Goal: Use online tool/utility: Utilize a website feature to perform a specific function

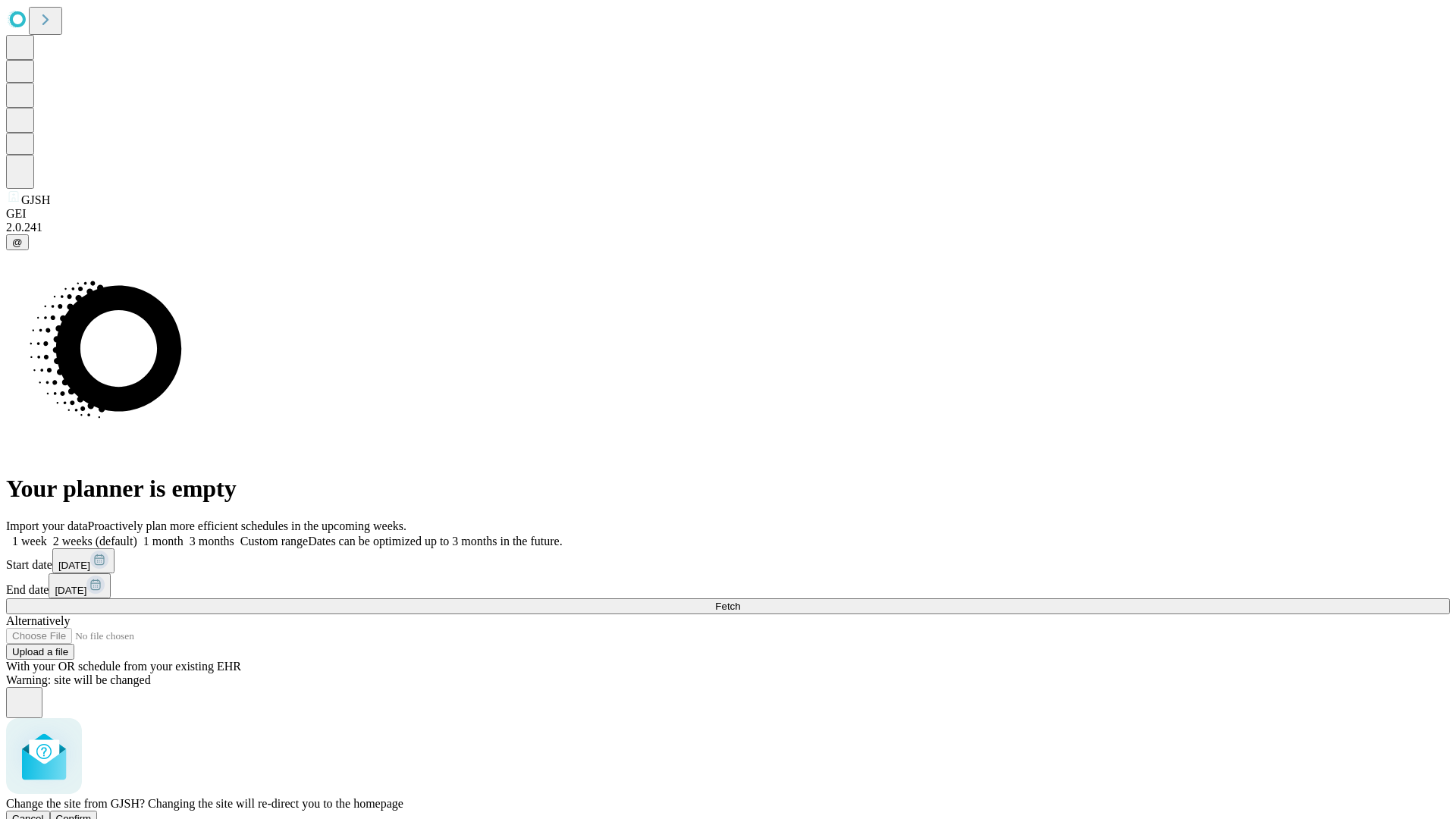
click at [92, 813] on span "Confirm" at bounding box center [74, 819] width 36 height 11
click at [137, 534] on label "2 weeks (default)" at bounding box center [92, 541] width 90 height 13
click at [740, 601] on span "Fetch" at bounding box center [727, 606] width 25 height 11
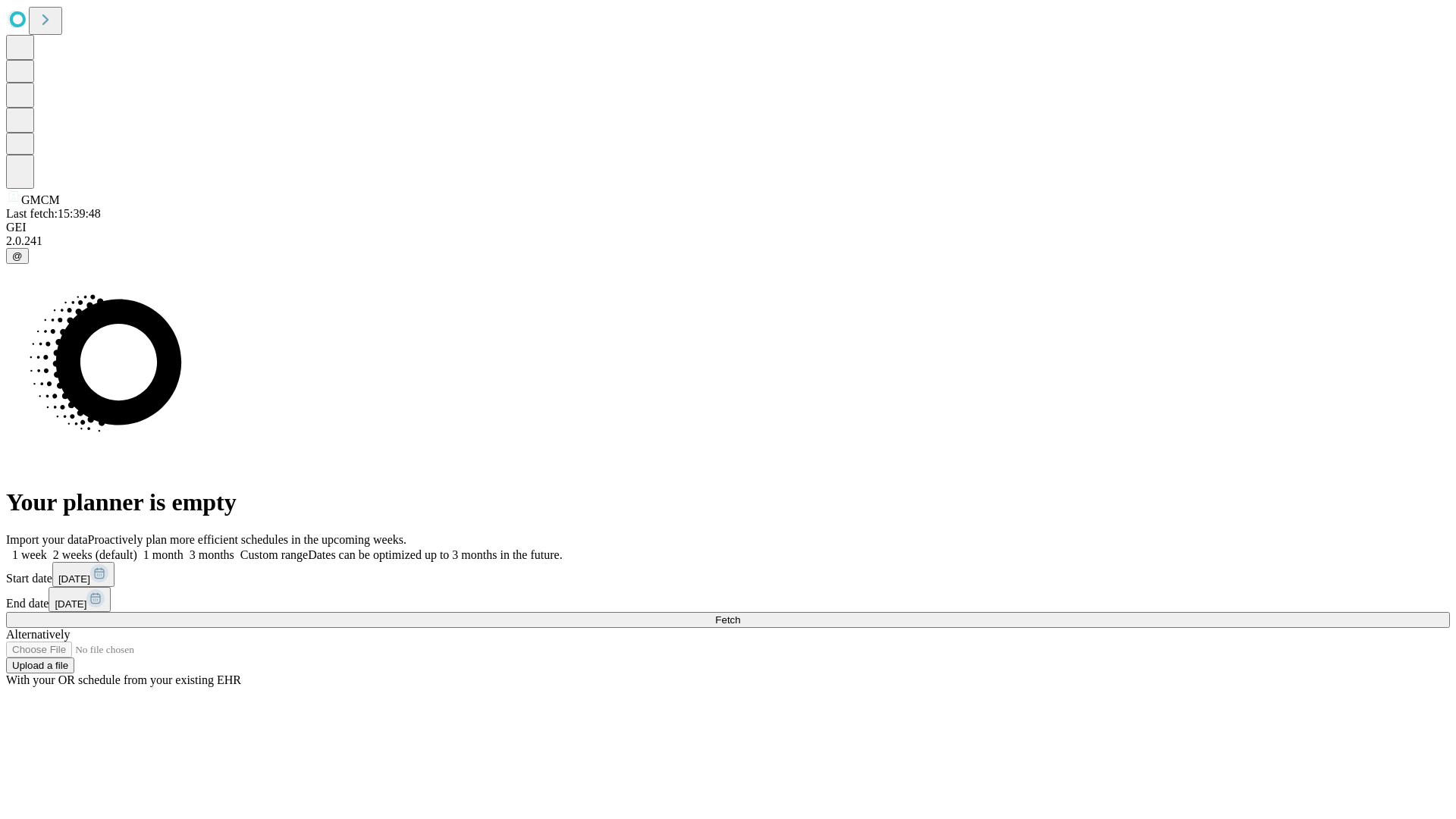
click at [137, 549] on label "2 weeks (default)" at bounding box center [92, 555] width 90 height 13
click at [740, 615] on span "Fetch" at bounding box center [727, 620] width 25 height 11
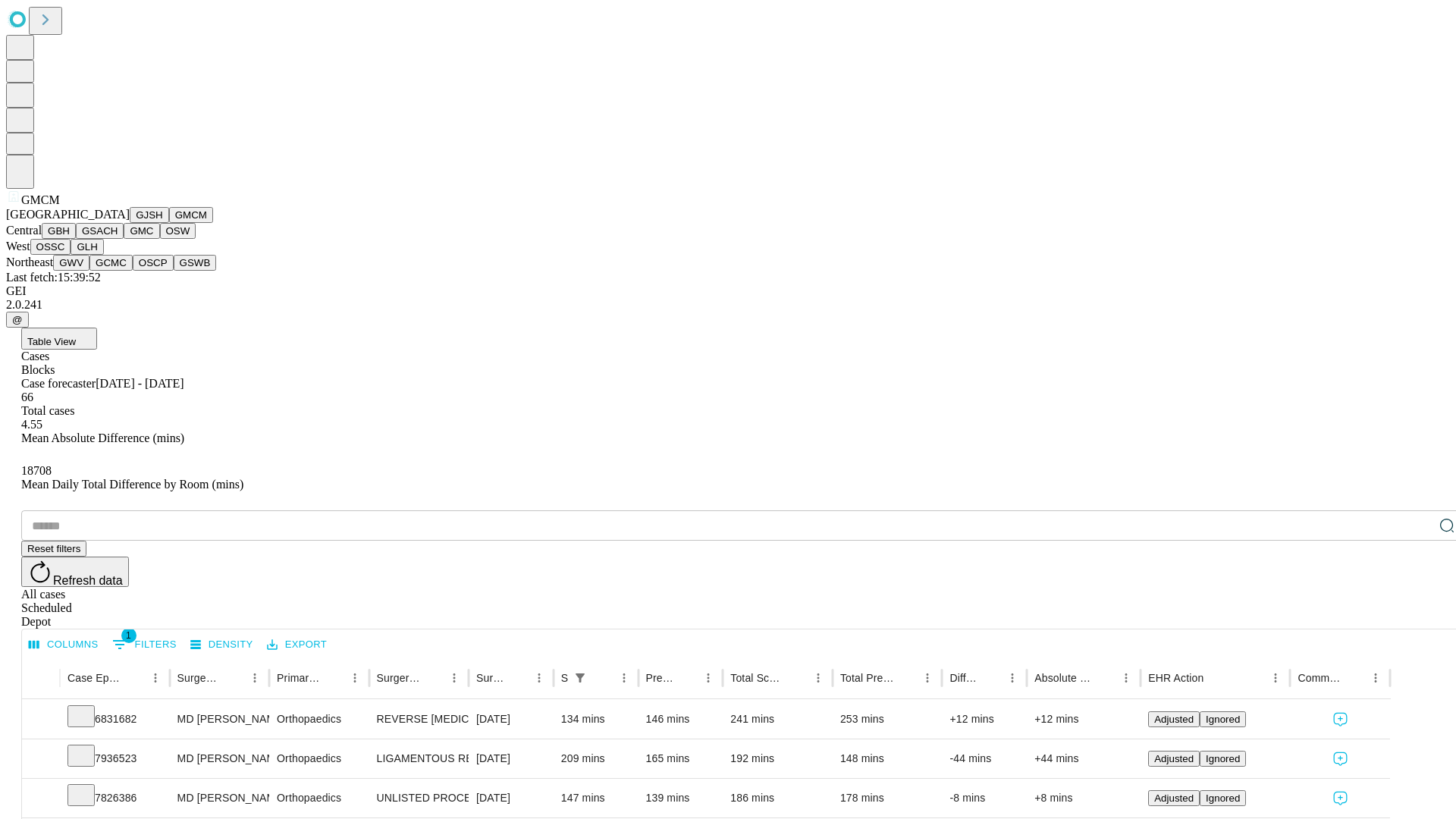
click at [76, 239] on button "GBH" at bounding box center [59, 231] width 34 height 16
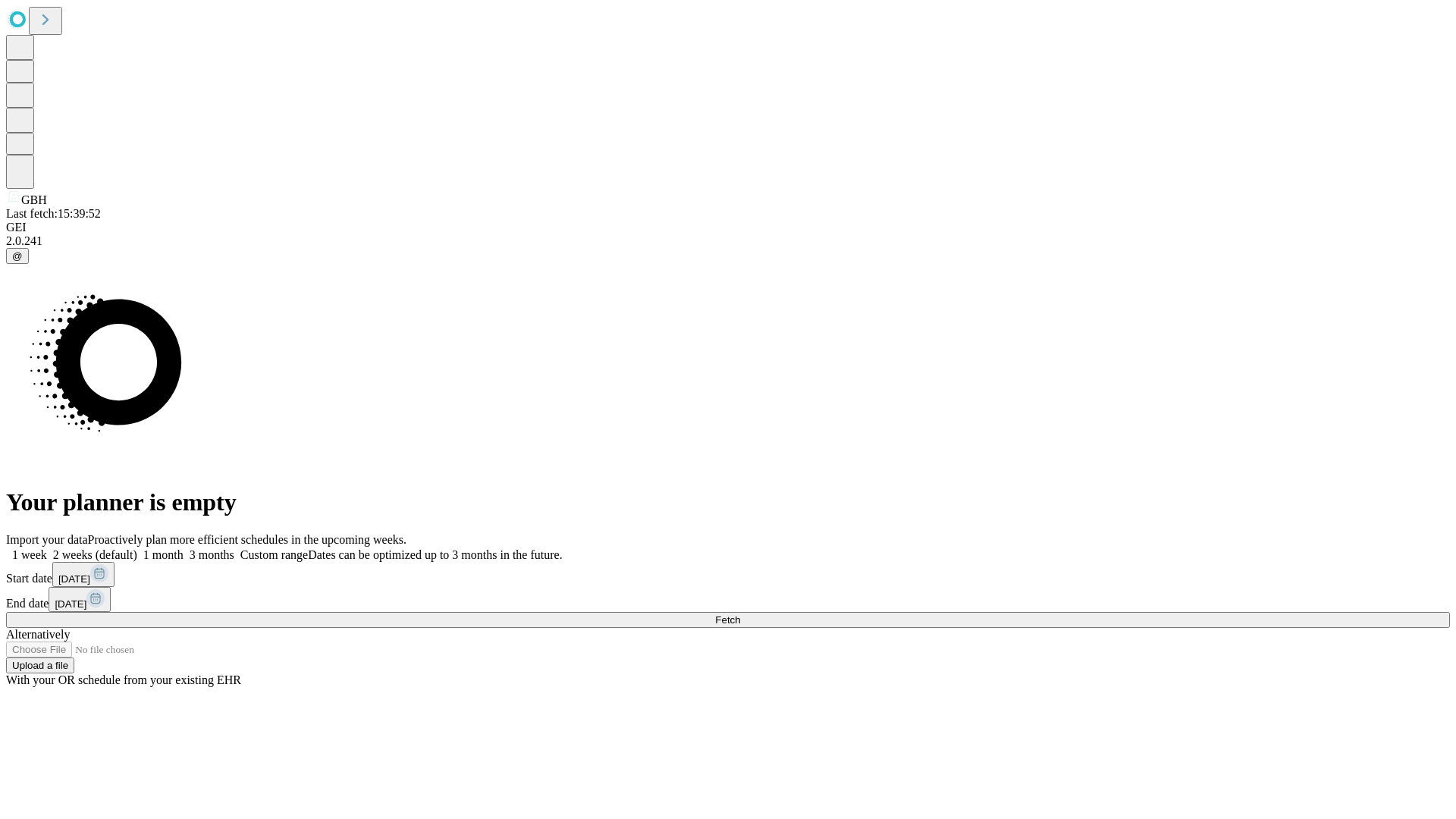
click at [137, 549] on label "2 weeks (default)" at bounding box center [92, 555] width 90 height 13
click at [740, 615] on span "Fetch" at bounding box center [727, 620] width 25 height 11
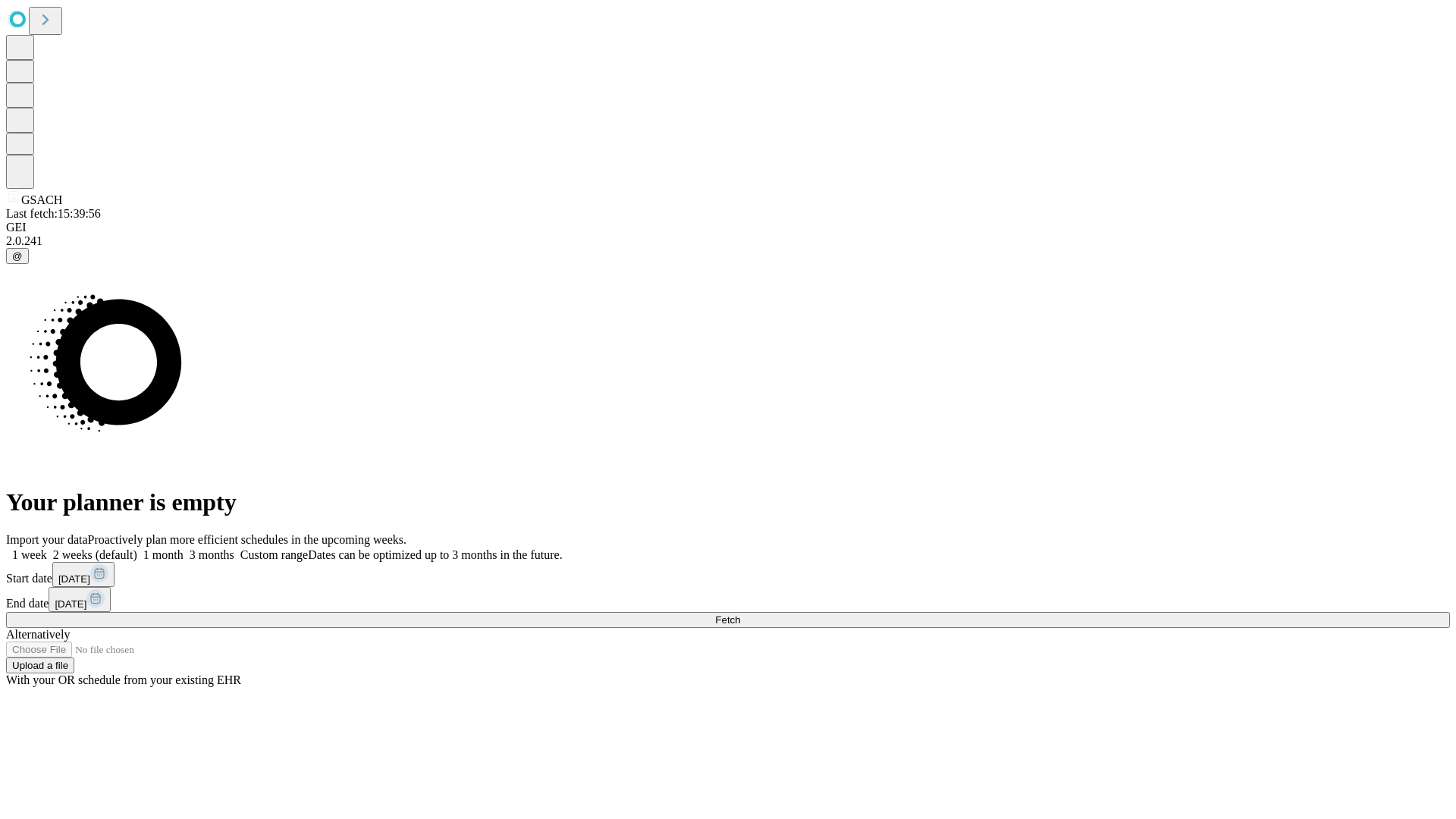
click at [137, 549] on label "2 weeks (default)" at bounding box center [92, 555] width 90 height 13
click at [740, 615] on span "Fetch" at bounding box center [727, 620] width 25 height 11
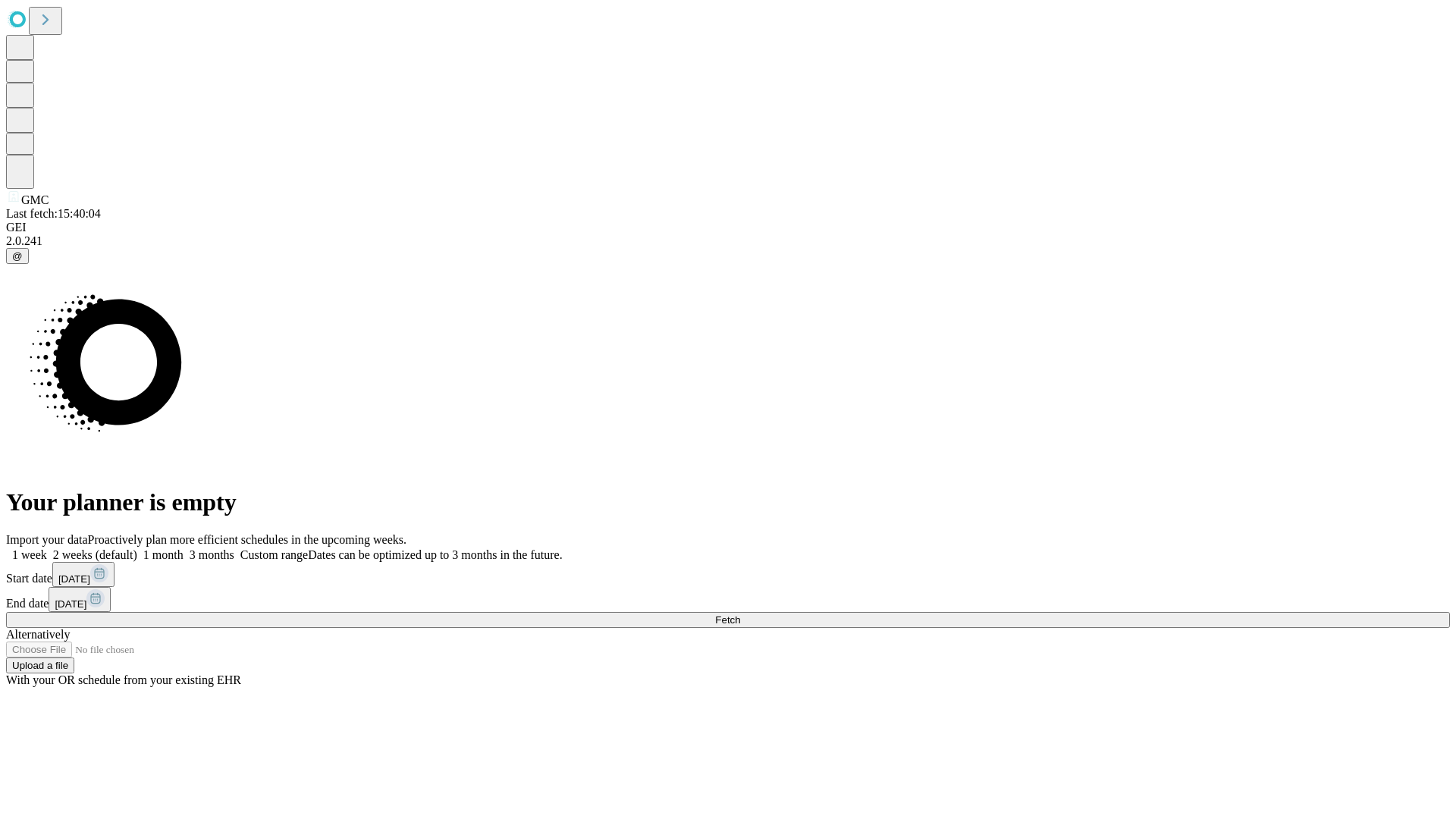
click at [137, 549] on label "2 weeks (default)" at bounding box center [92, 555] width 90 height 13
click at [740, 615] on span "Fetch" at bounding box center [727, 620] width 25 height 11
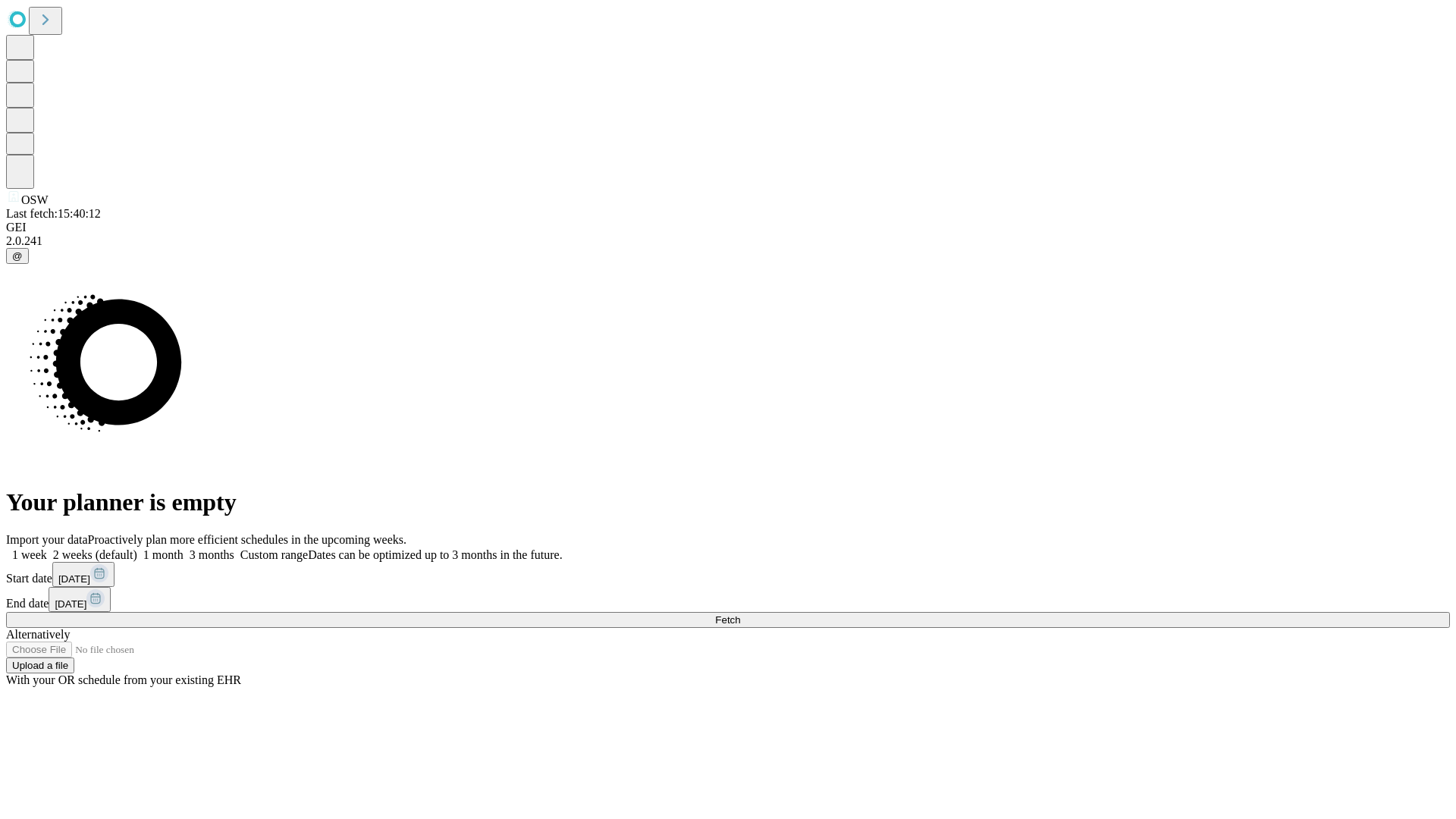
click at [137, 549] on label "2 weeks (default)" at bounding box center [92, 555] width 90 height 13
click at [740, 615] on span "Fetch" at bounding box center [727, 620] width 25 height 11
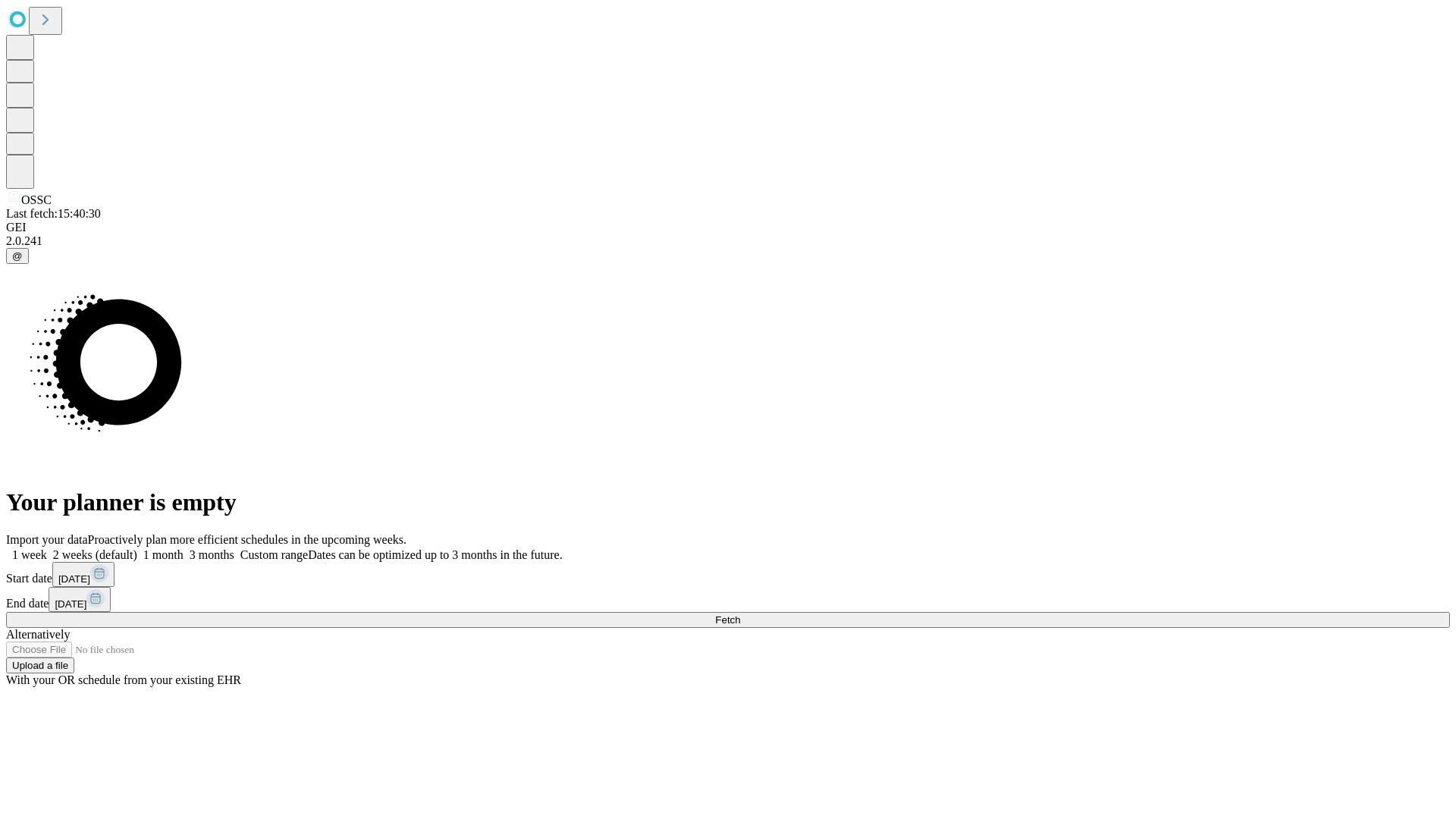
click at [137, 549] on label "2 weeks (default)" at bounding box center [92, 555] width 90 height 13
click at [740, 615] on span "Fetch" at bounding box center [727, 620] width 25 height 11
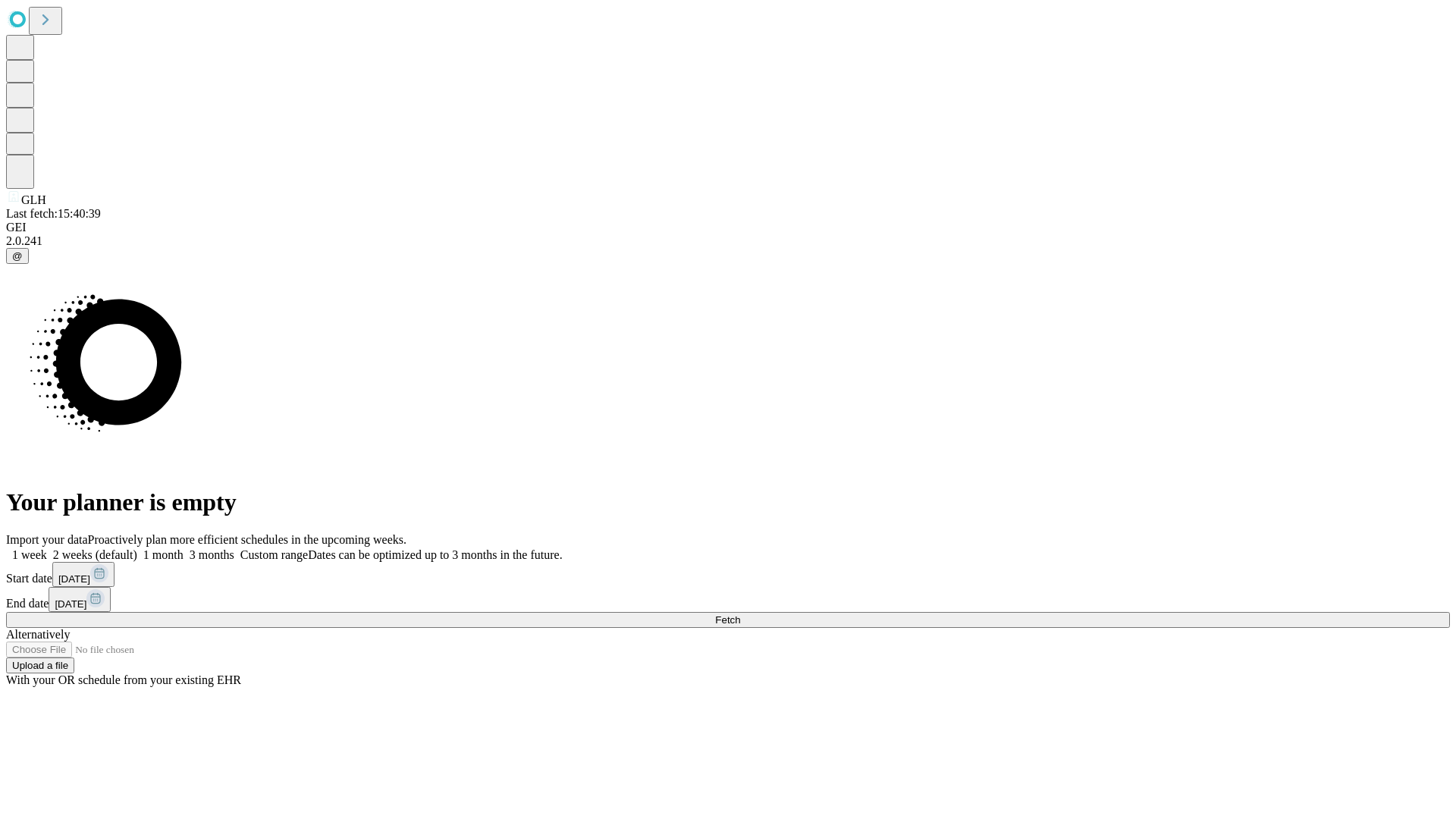
click at [137, 549] on label "2 weeks (default)" at bounding box center [92, 555] width 90 height 13
click at [740, 615] on span "Fetch" at bounding box center [727, 620] width 25 height 11
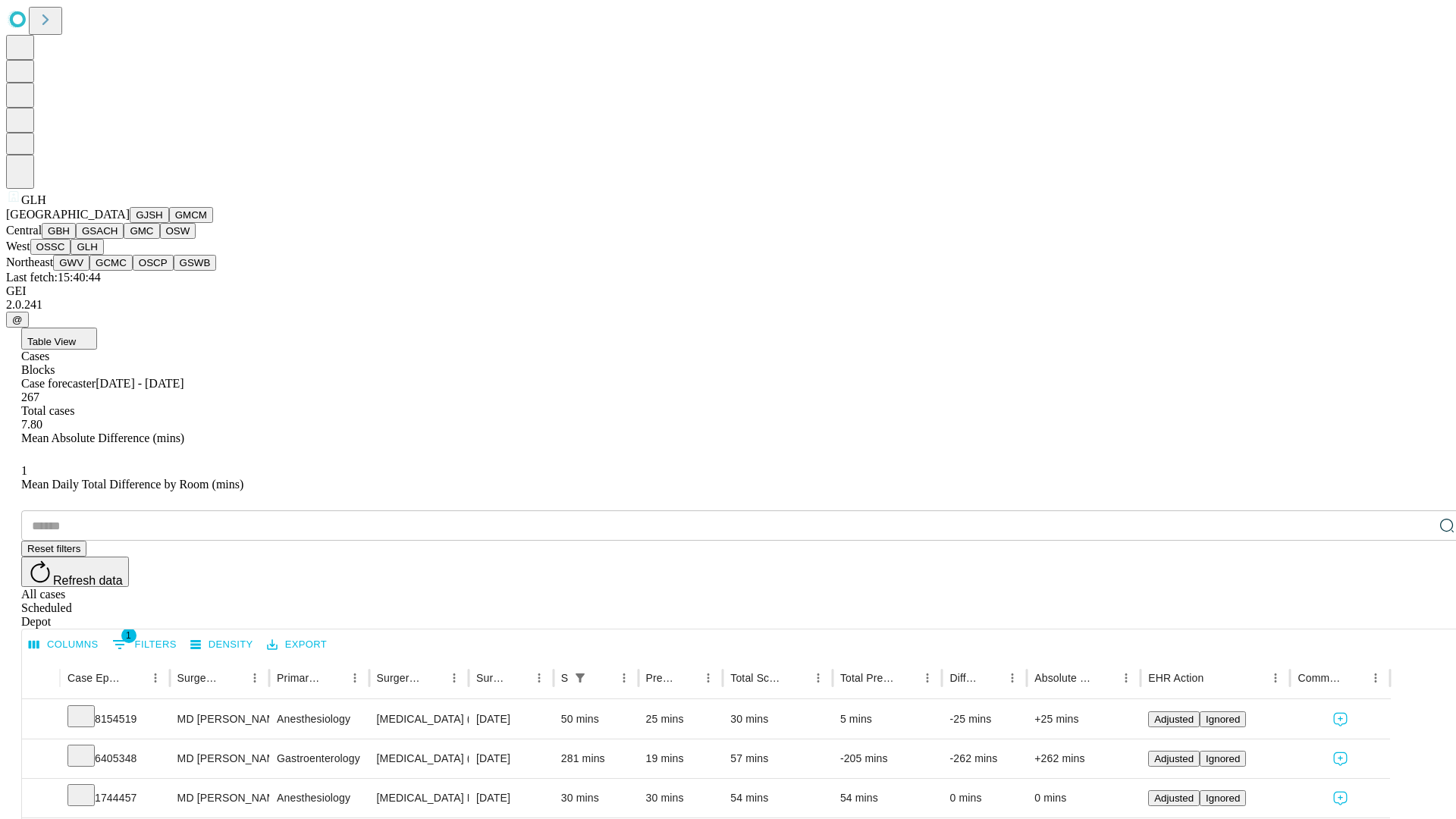
click at [90, 270] on button "GWV" at bounding box center [71, 262] width 36 height 16
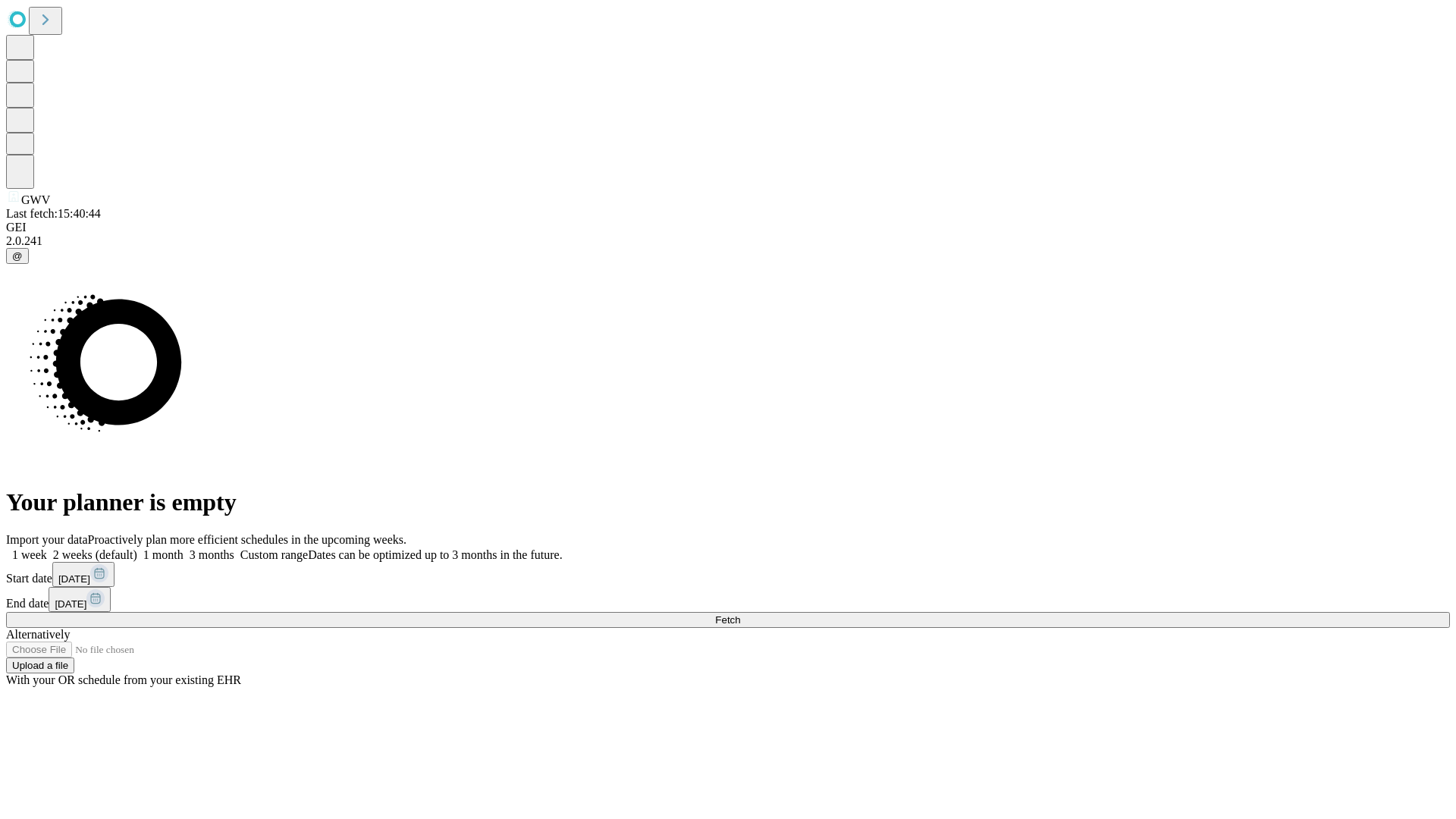
click at [137, 549] on label "2 weeks (default)" at bounding box center [92, 555] width 90 height 13
click at [740, 615] on span "Fetch" at bounding box center [727, 620] width 25 height 11
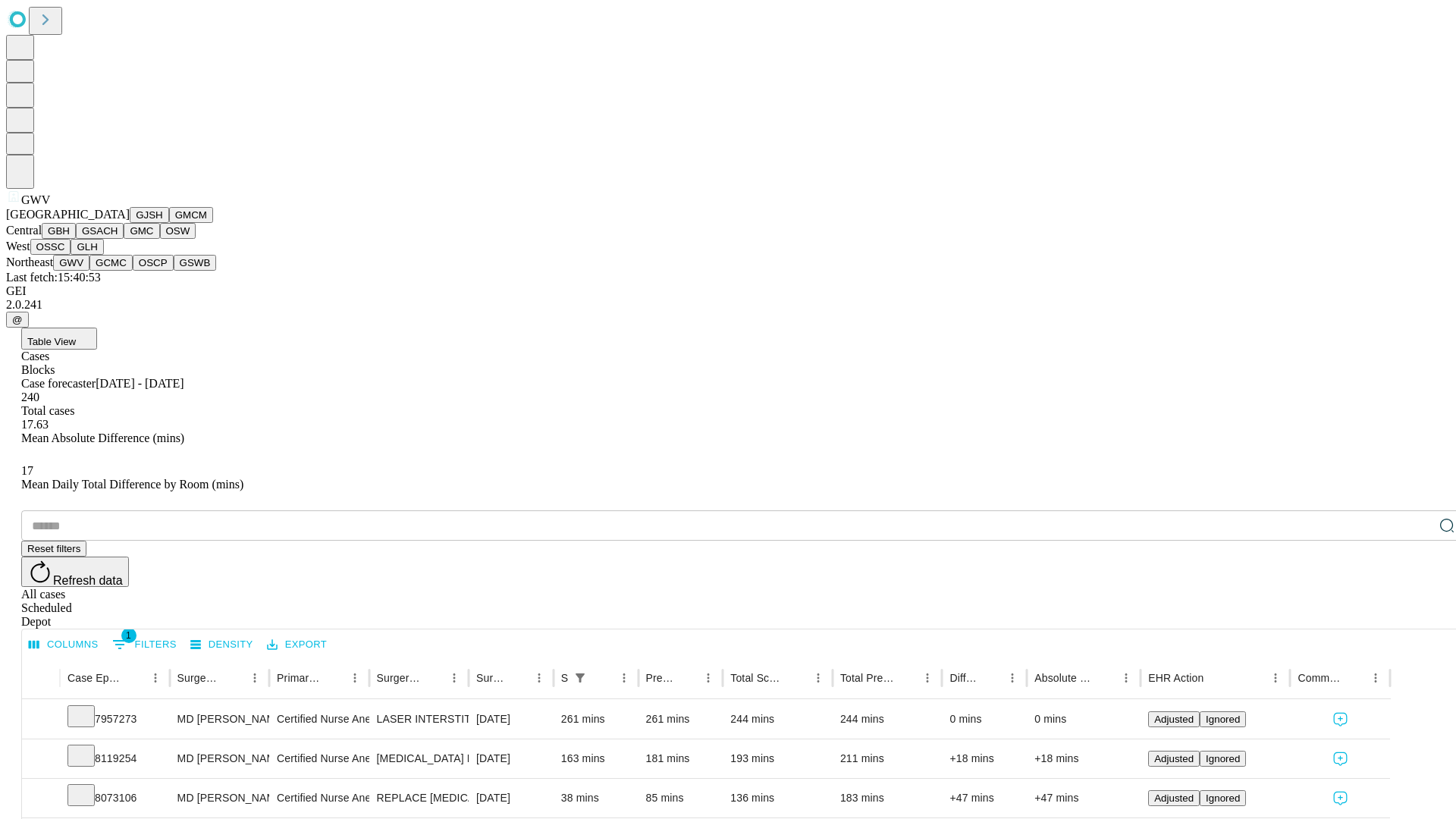
click at [117, 270] on button "GCMC" at bounding box center [112, 262] width 43 height 16
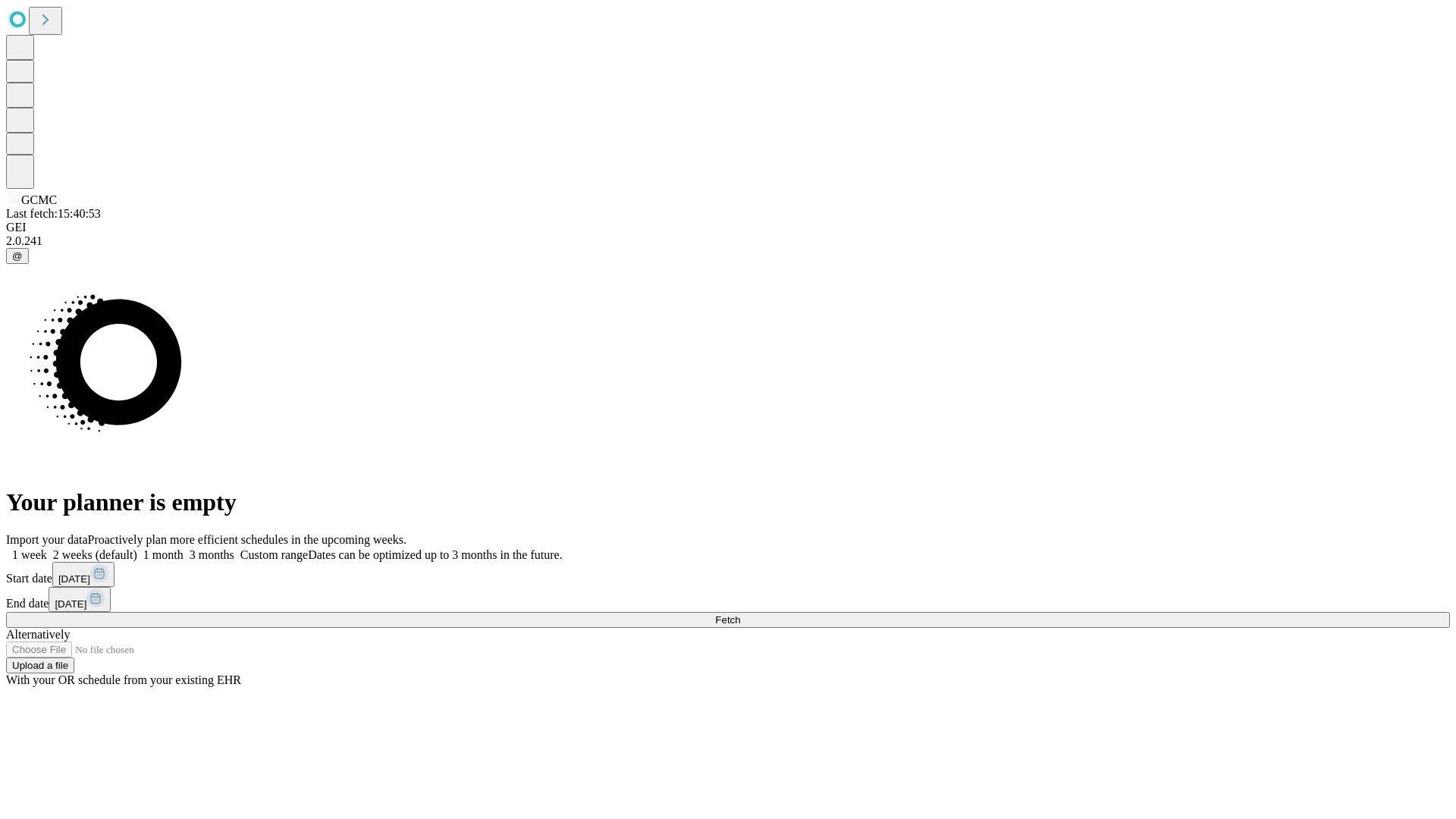
click at [137, 549] on label "2 weeks (default)" at bounding box center [92, 555] width 90 height 13
click at [740, 615] on span "Fetch" at bounding box center [727, 620] width 25 height 11
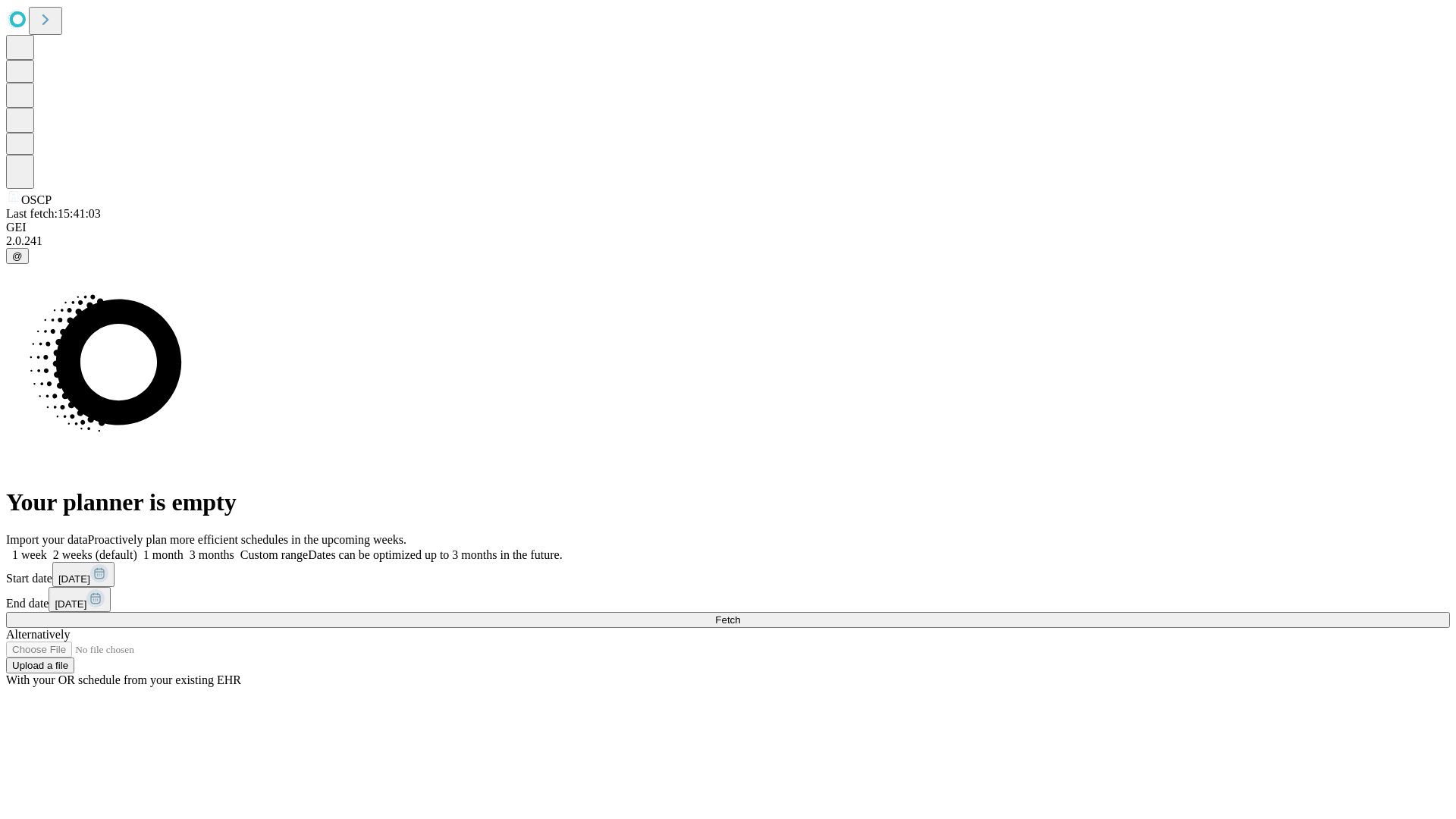
click at [137, 549] on label "2 weeks (default)" at bounding box center [92, 555] width 90 height 13
click at [740, 615] on span "Fetch" at bounding box center [727, 620] width 25 height 11
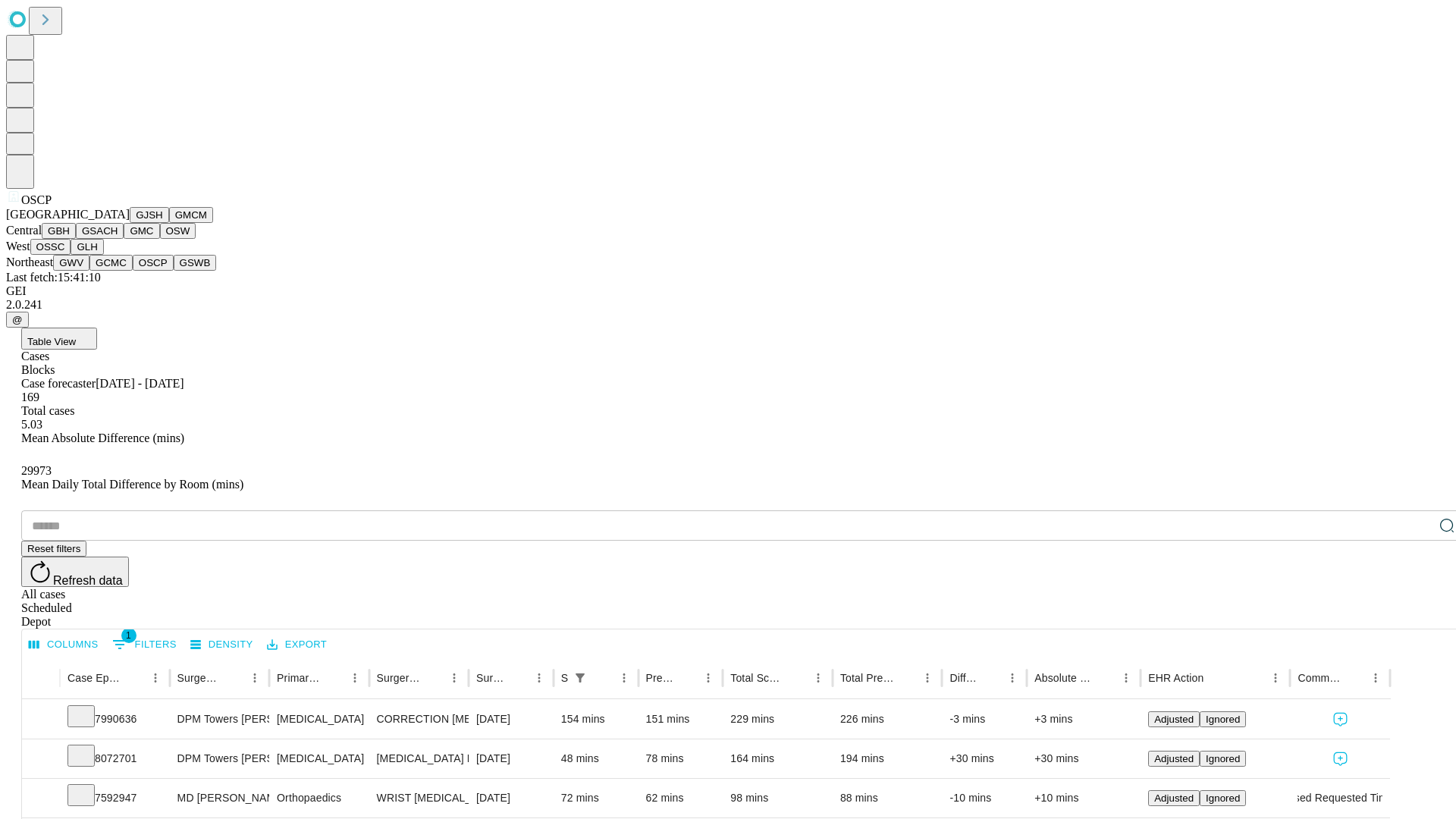
click at [174, 270] on button "GSWB" at bounding box center [196, 262] width 43 height 16
